Goal: Transaction & Acquisition: Purchase product/service

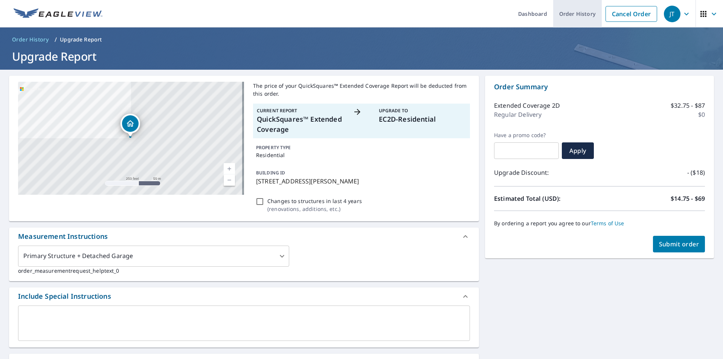
click at [580, 17] on link "Order History" at bounding box center [577, 13] width 49 height 27
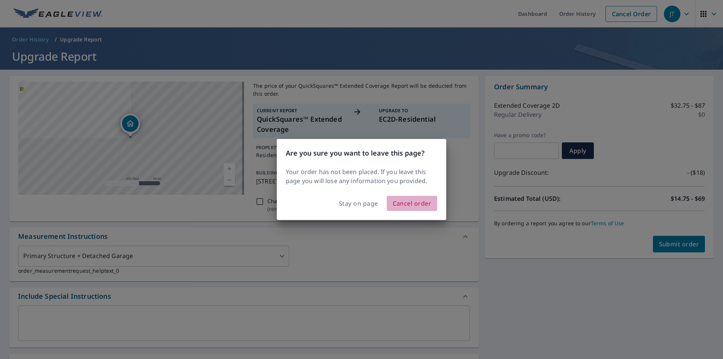
click at [430, 205] on span "Cancel order" at bounding box center [412, 203] width 39 height 11
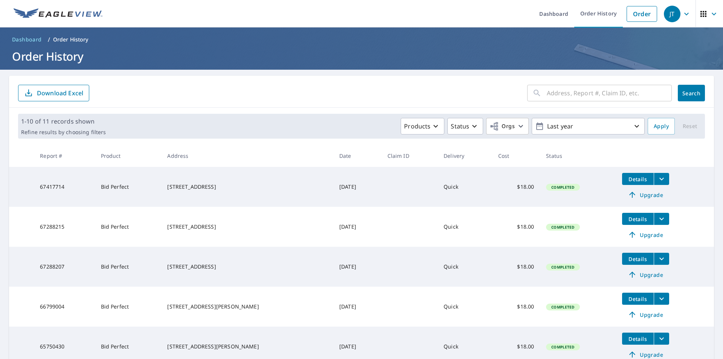
click at [630, 176] on span "Details" at bounding box center [637, 178] width 23 height 7
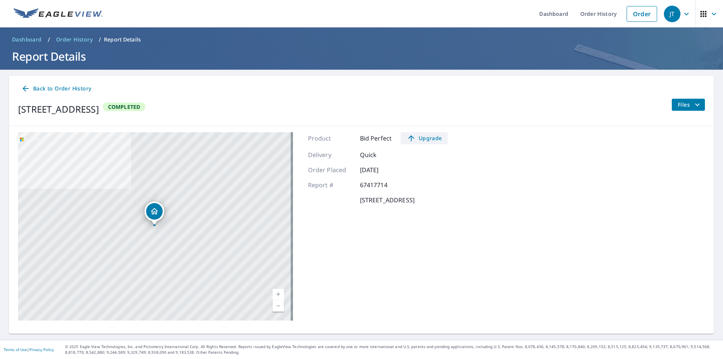
click at [431, 138] on span "Upgrade" at bounding box center [424, 138] width 38 height 9
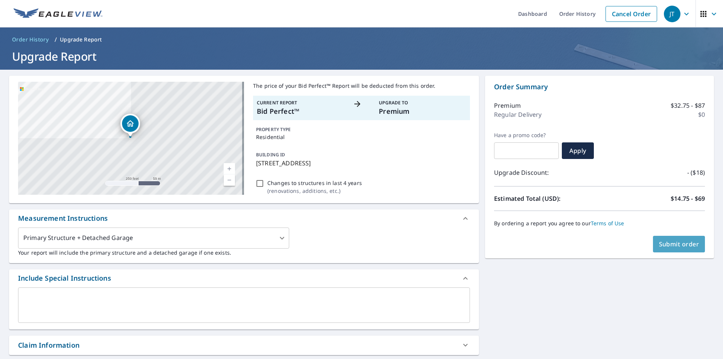
click at [674, 239] on button "Submit order" at bounding box center [679, 244] width 52 height 17
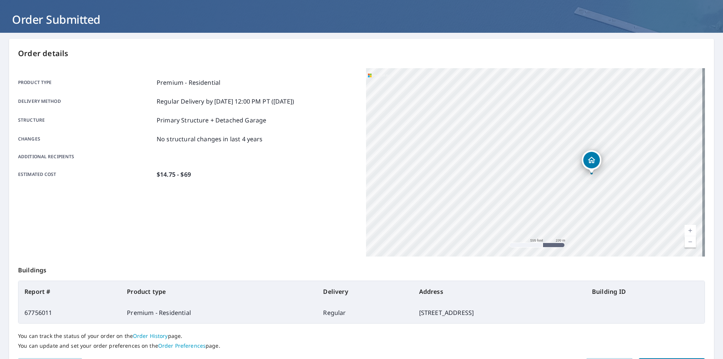
scroll to position [84, 0]
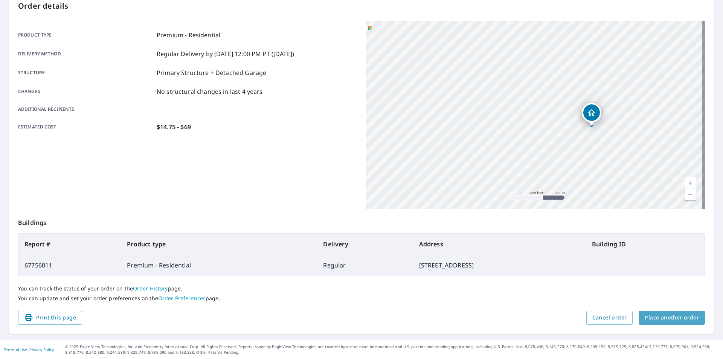
click at [670, 316] on span "Place another order" at bounding box center [671, 317] width 54 height 9
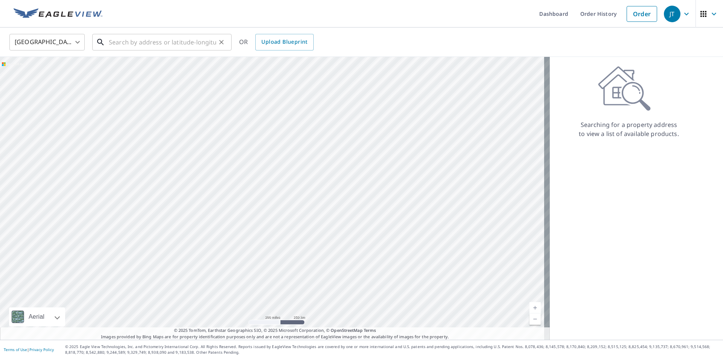
click at [136, 43] on input "text" at bounding box center [162, 42] width 107 height 21
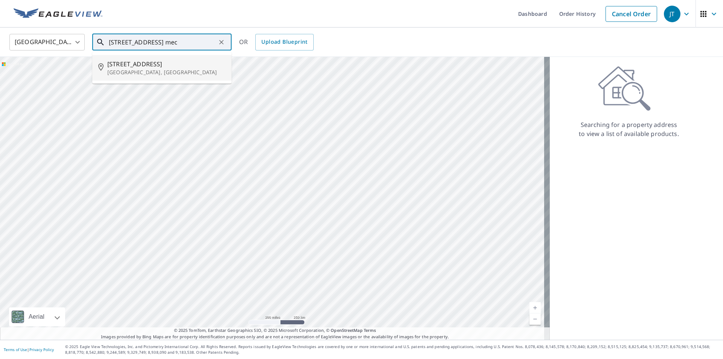
click at [150, 69] on p "[GEOGRAPHIC_DATA], [GEOGRAPHIC_DATA]" at bounding box center [166, 73] width 118 height 8
type input "[STREET_ADDRESS]"
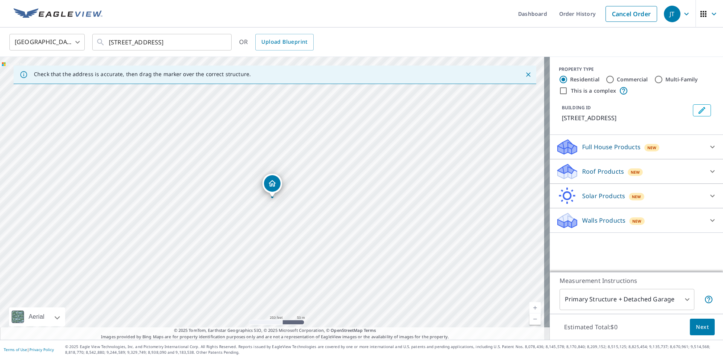
click at [608, 169] on p "Roof Products" at bounding box center [603, 171] width 42 height 9
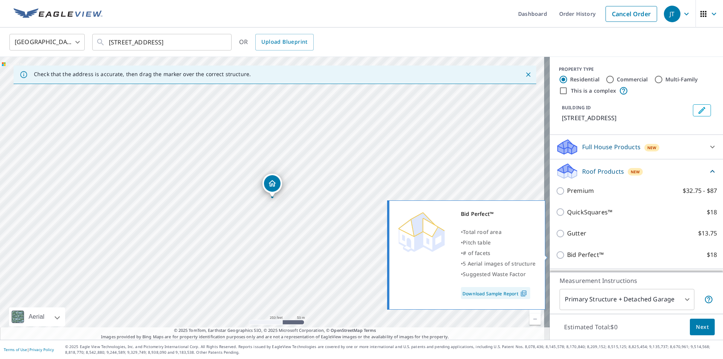
click at [574, 253] on p "Bid Perfect™" at bounding box center [585, 254] width 37 height 9
click at [567, 253] on input "Bid Perfect™ $18" at bounding box center [561, 254] width 11 height 9
checkbox input "true"
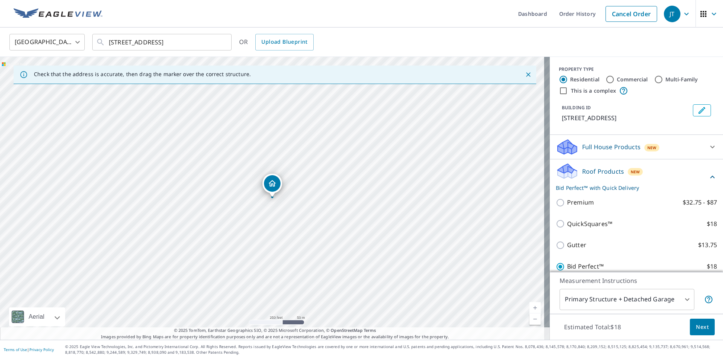
click at [696, 325] on span "Next" at bounding box center [702, 326] width 13 height 9
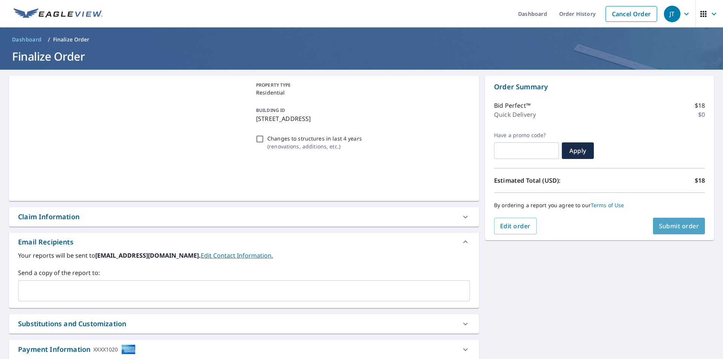
click at [673, 224] on span "Submit order" at bounding box center [679, 226] width 40 height 8
